Goal: Information Seeking & Learning: Learn about a topic

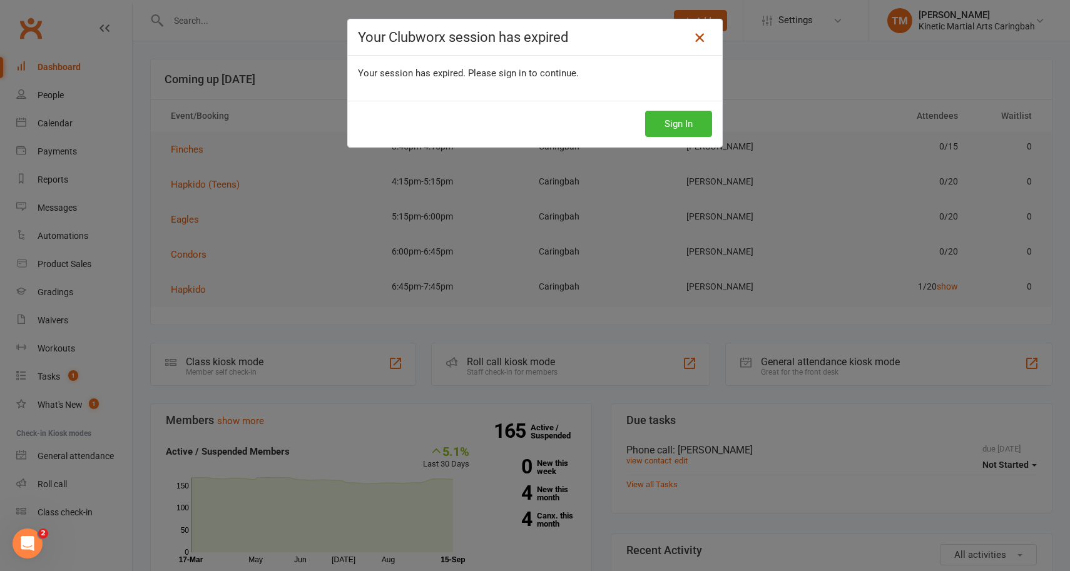
click at [697, 40] on icon at bounding box center [699, 37] width 15 height 15
click at [700, 34] on icon at bounding box center [699, 37] width 15 height 15
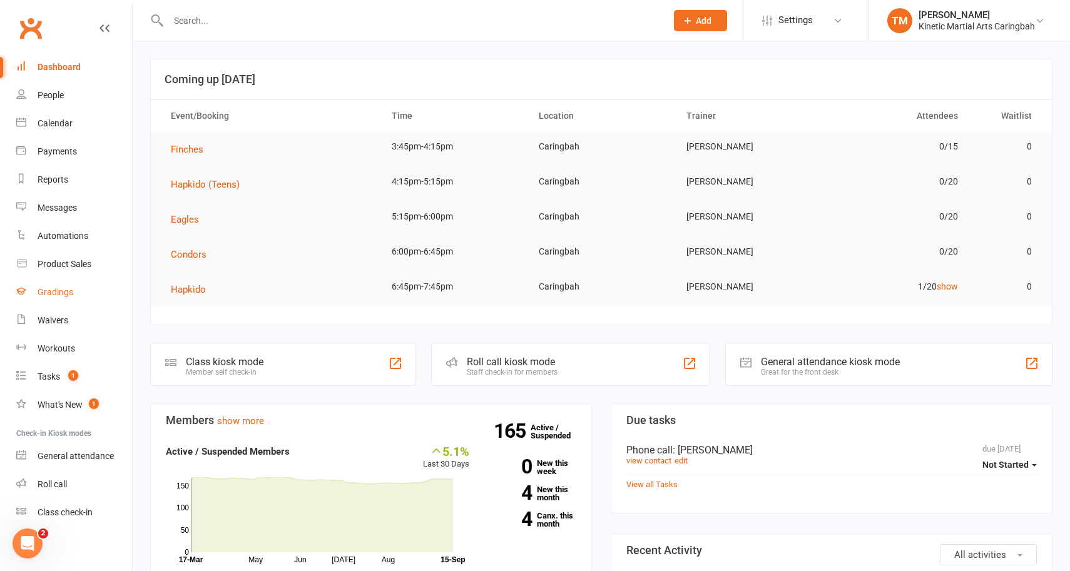
click at [66, 290] on div "Gradings" at bounding box center [56, 292] width 36 height 10
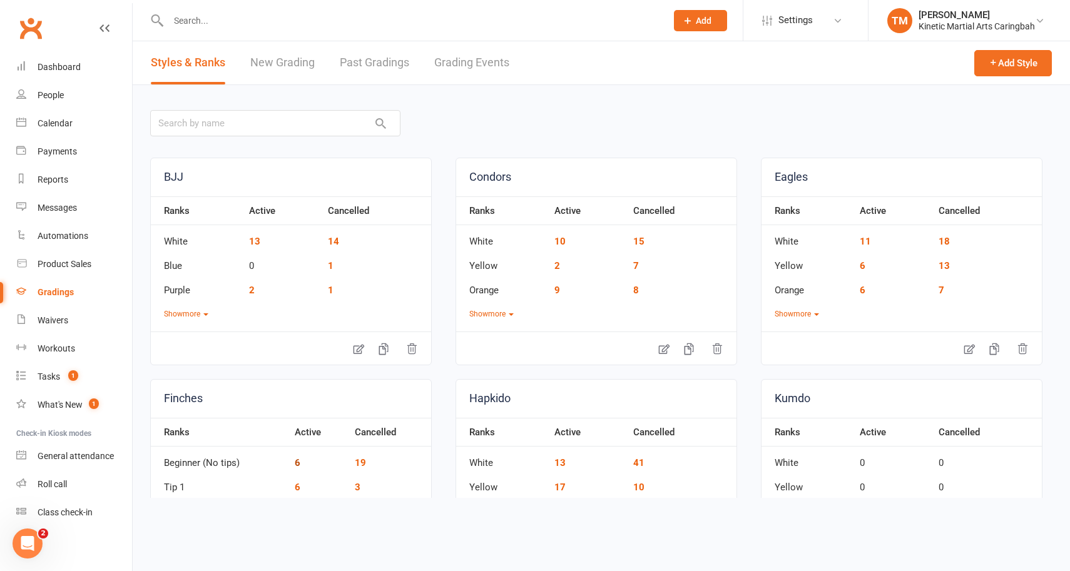
click at [297, 464] on link "6" at bounding box center [298, 462] width 6 height 11
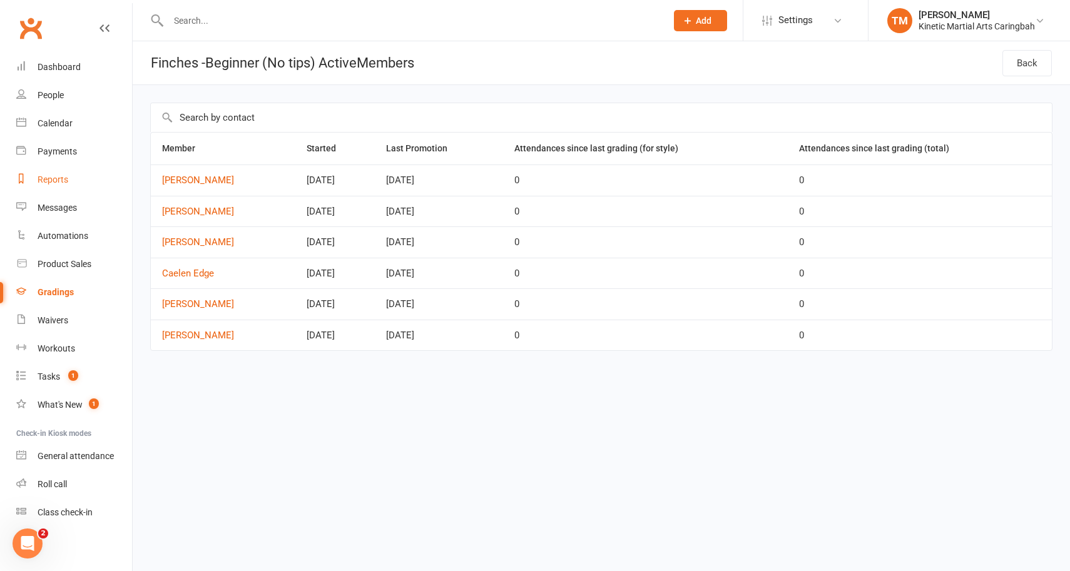
click at [57, 181] on div "Reports" at bounding box center [53, 180] width 31 height 10
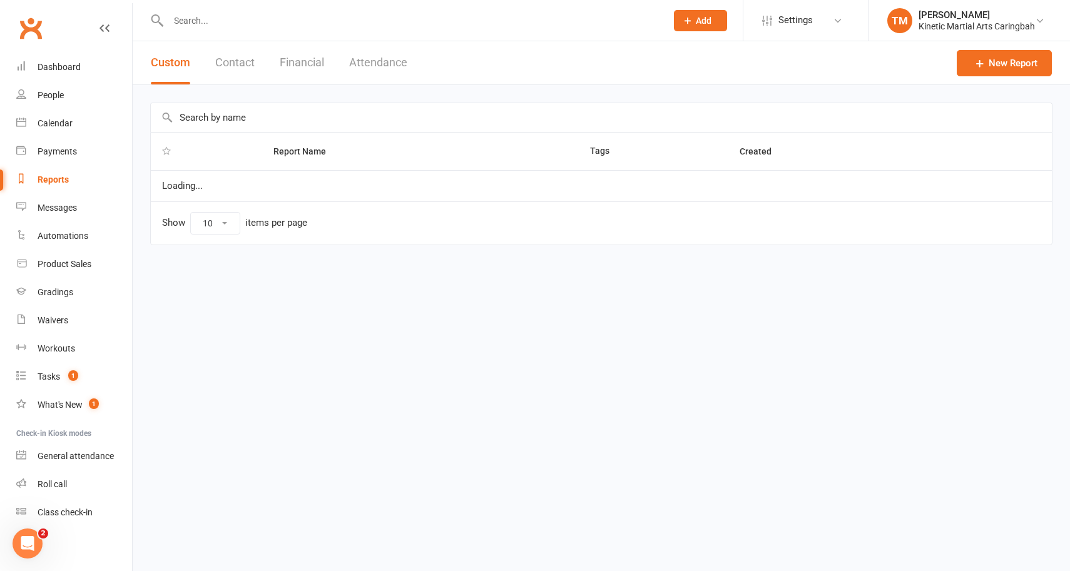
select select "100"
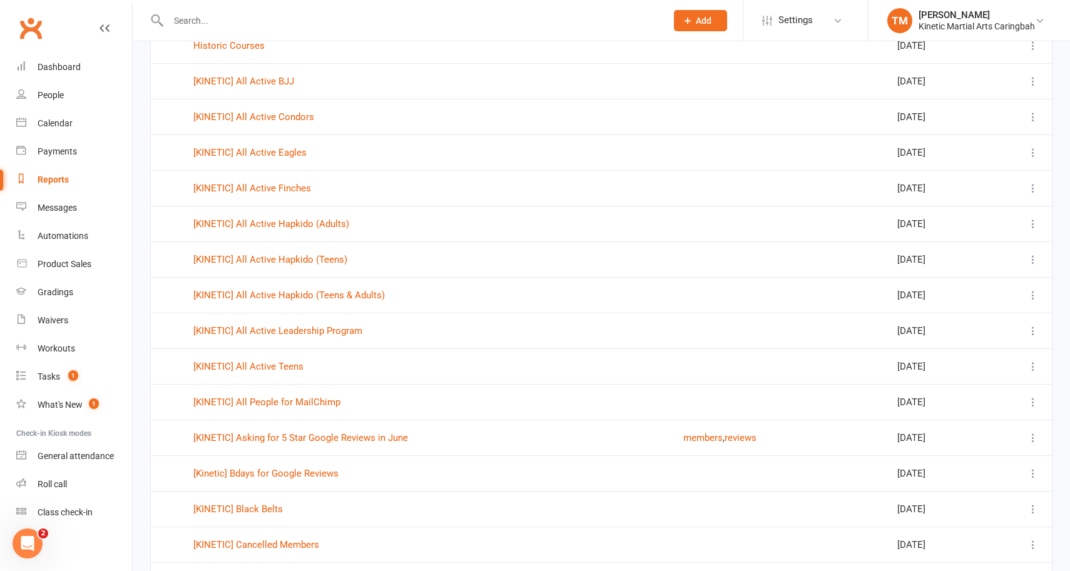
scroll to position [387, 0]
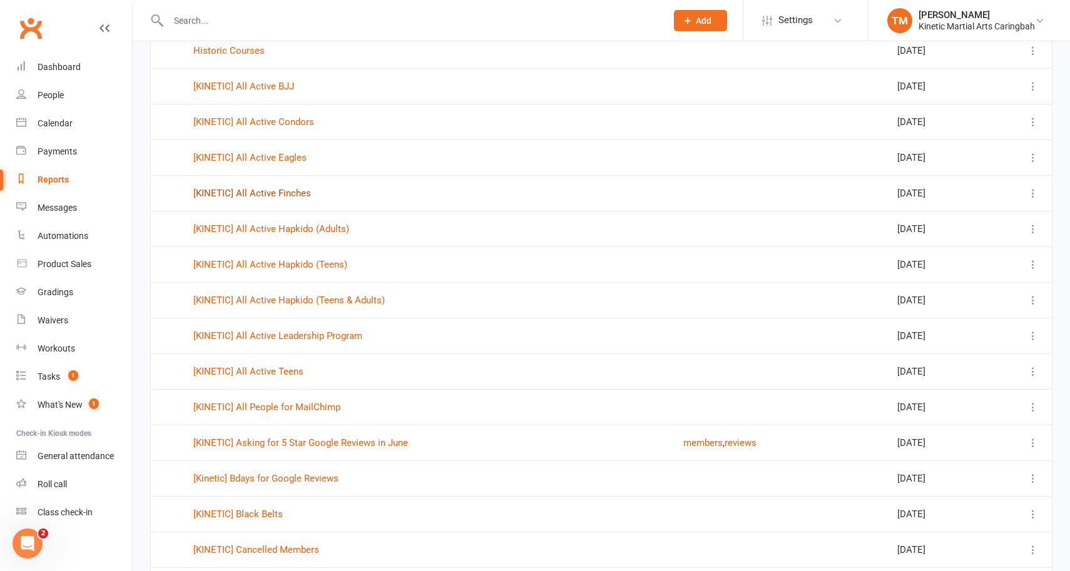
click at [272, 197] on link "[KINETIC] All Active Finches" at bounding box center [252, 193] width 118 height 11
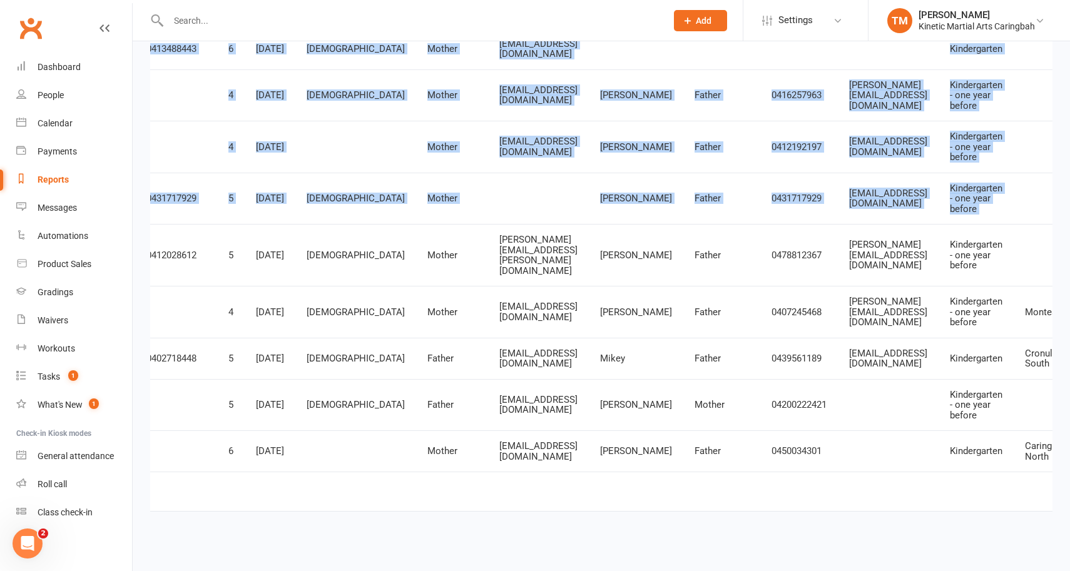
scroll to position [0, 737]
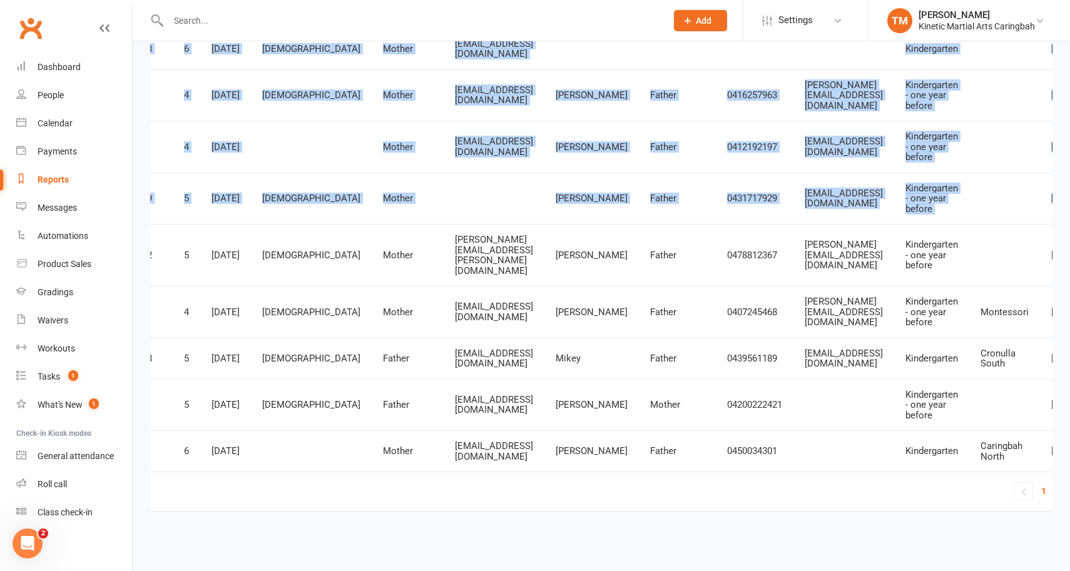
drag, startPoint x: 205, startPoint y: 293, endPoint x: 1034, endPoint y: 451, distance: 844.0
click at [1034, 451] on tbody "1615327 [PERSON_NAME] Jesaantha 0448450344 3593 [EMAIL_ADDRESS][DOMAIN_NAME] 5 …" at bounding box center [257, 230] width 1686 height 486
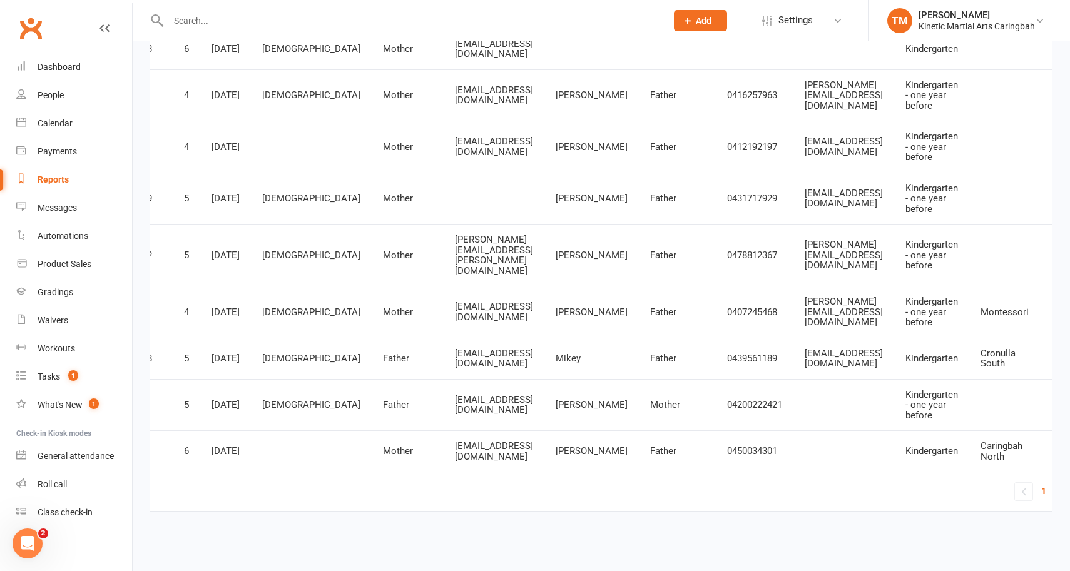
click at [744, 481] on td "« 1 2 »" at bounding box center [257, 491] width 1686 height 39
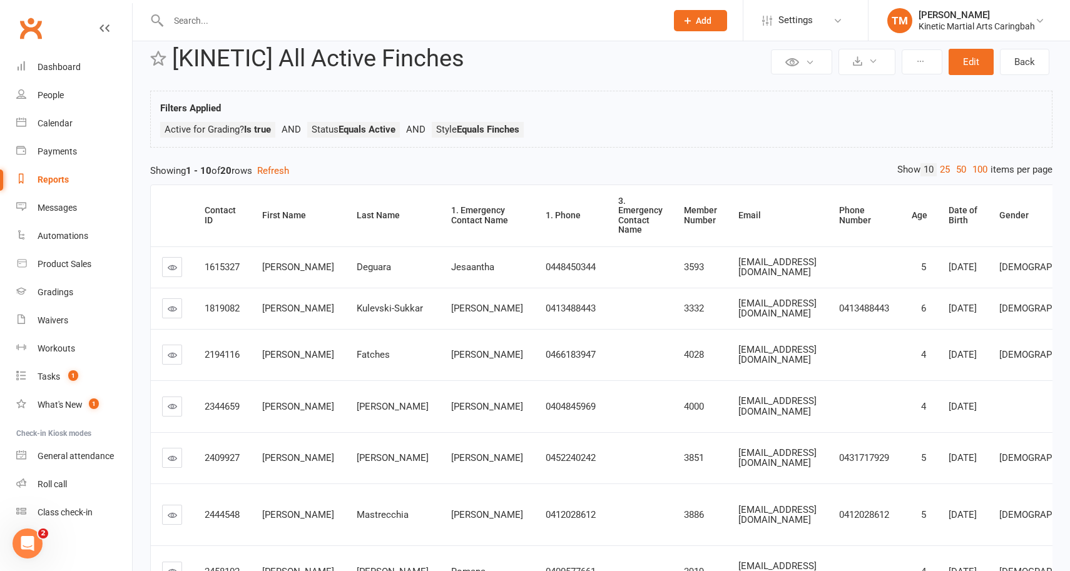
scroll to position [0, 0]
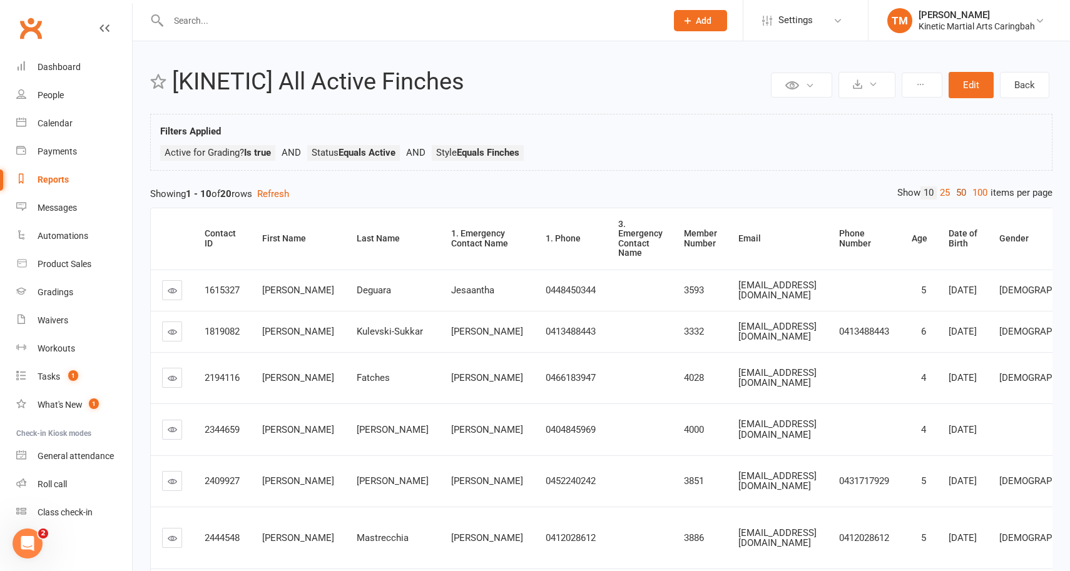
click at [957, 196] on link "50" at bounding box center [961, 192] width 16 height 13
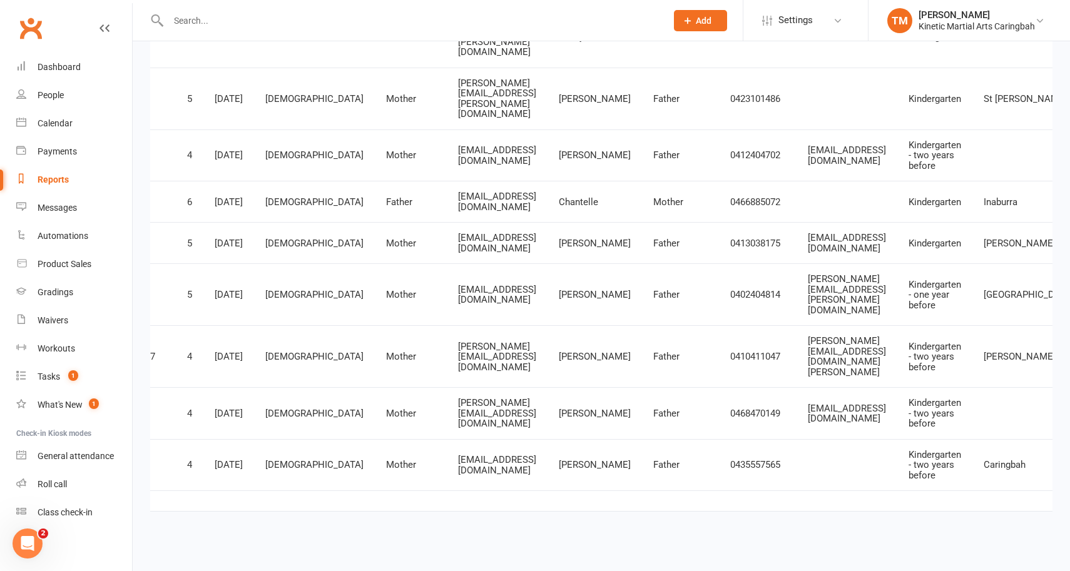
scroll to position [0, 855]
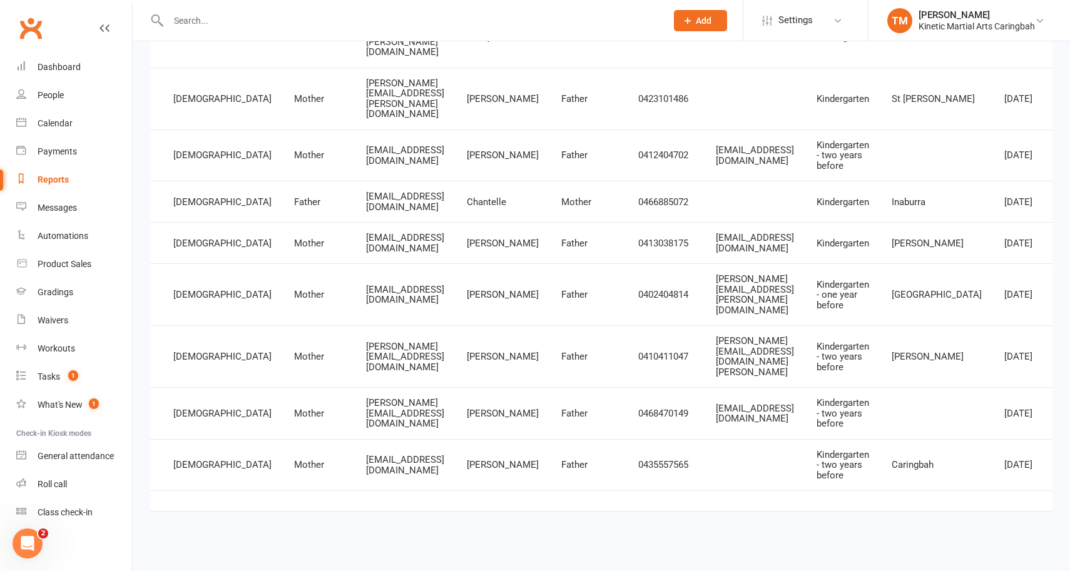
drag, startPoint x: 203, startPoint y: 293, endPoint x: 1034, endPoint y: 475, distance: 849.8
copy tbody "1615327 [PERSON_NAME] Jesaantha 0448450344 3593 [EMAIL_ADDRESS][DOMAIN_NAME] 5 …"
click at [218, 21] on input "text" at bounding box center [411, 21] width 493 height 18
click at [83, 60] on link "Dashboard" at bounding box center [74, 67] width 116 height 28
